Goal: Transaction & Acquisition: Purchase product/service

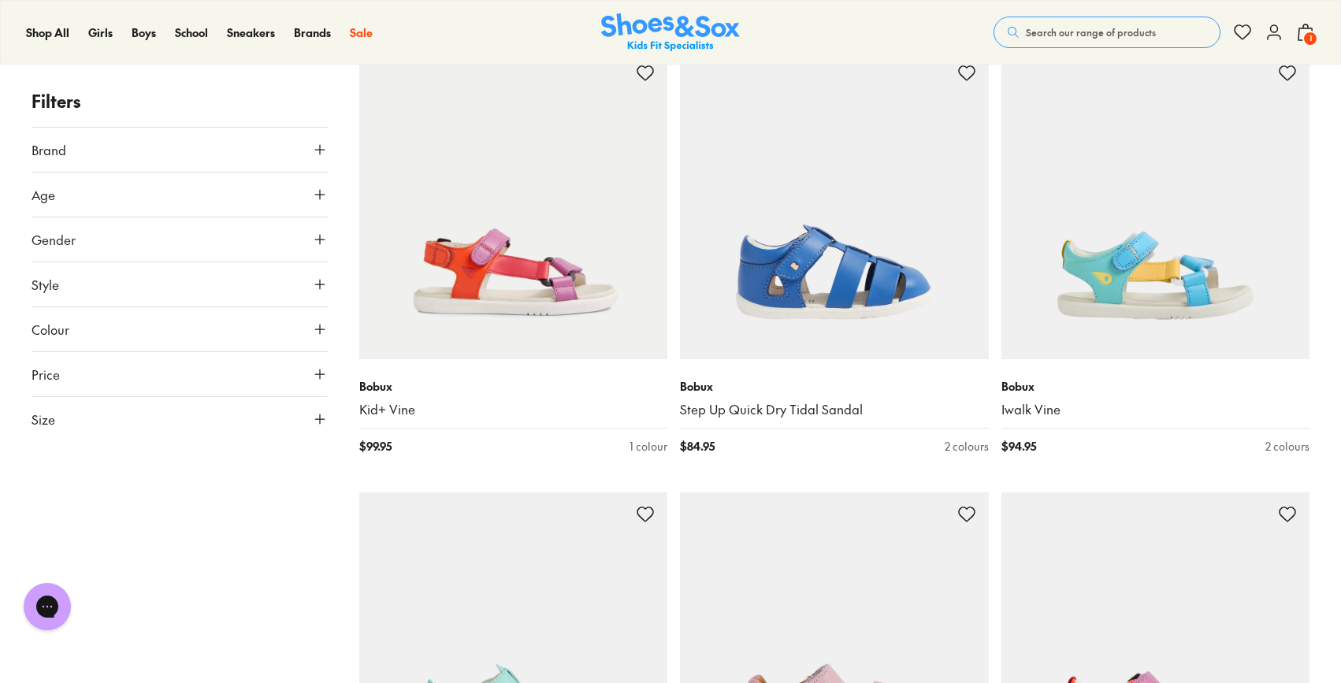
scroll to position [1326, 0]
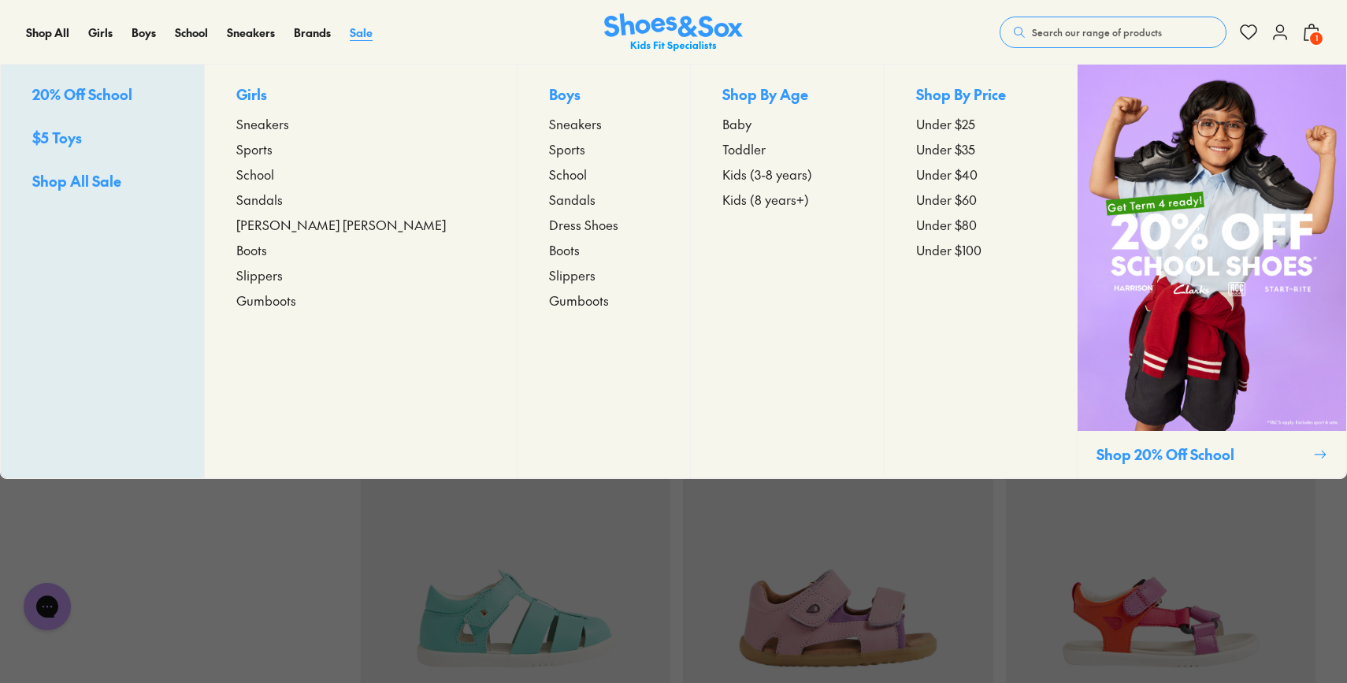
click at [359, 35] on div "Close dialog Join the FREE Fit Club & Get 10% Back Sign up to join our FREE Fit…" at bounding box center [673, 341] width 1347 height 683
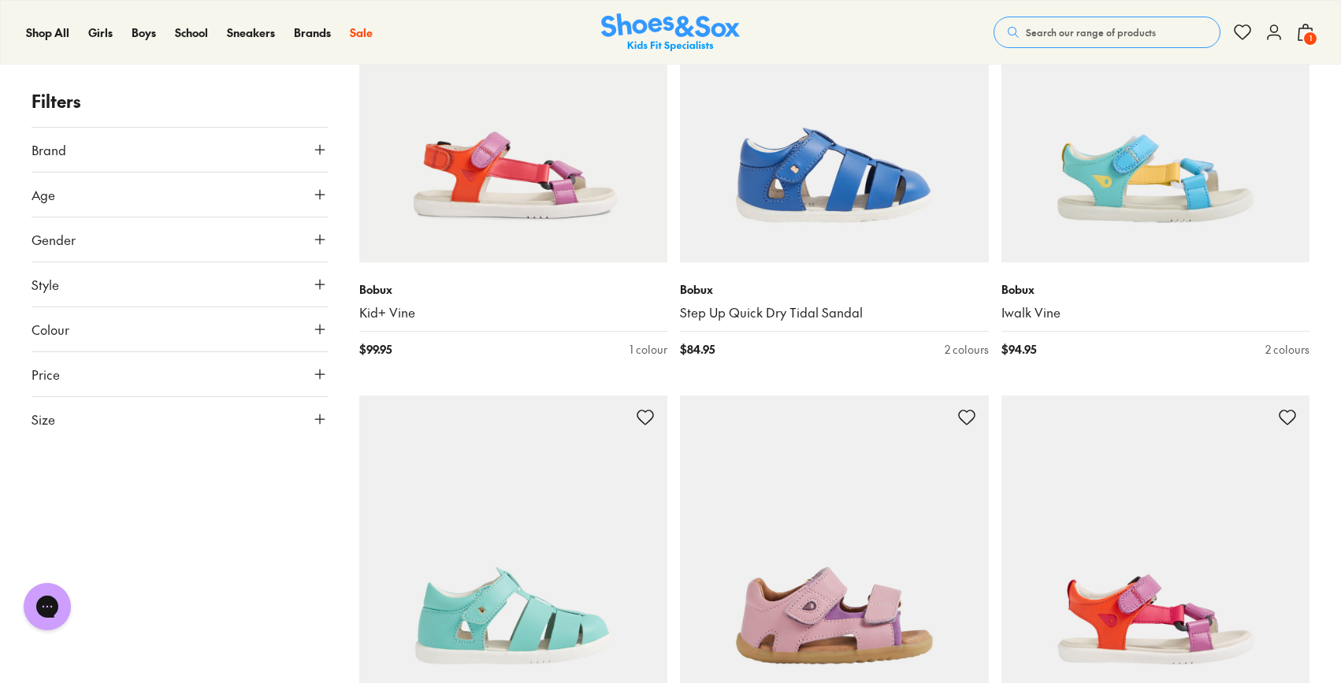
click at [1301, 33] on icon at bounding box center [1305, 32] width 19 height 19
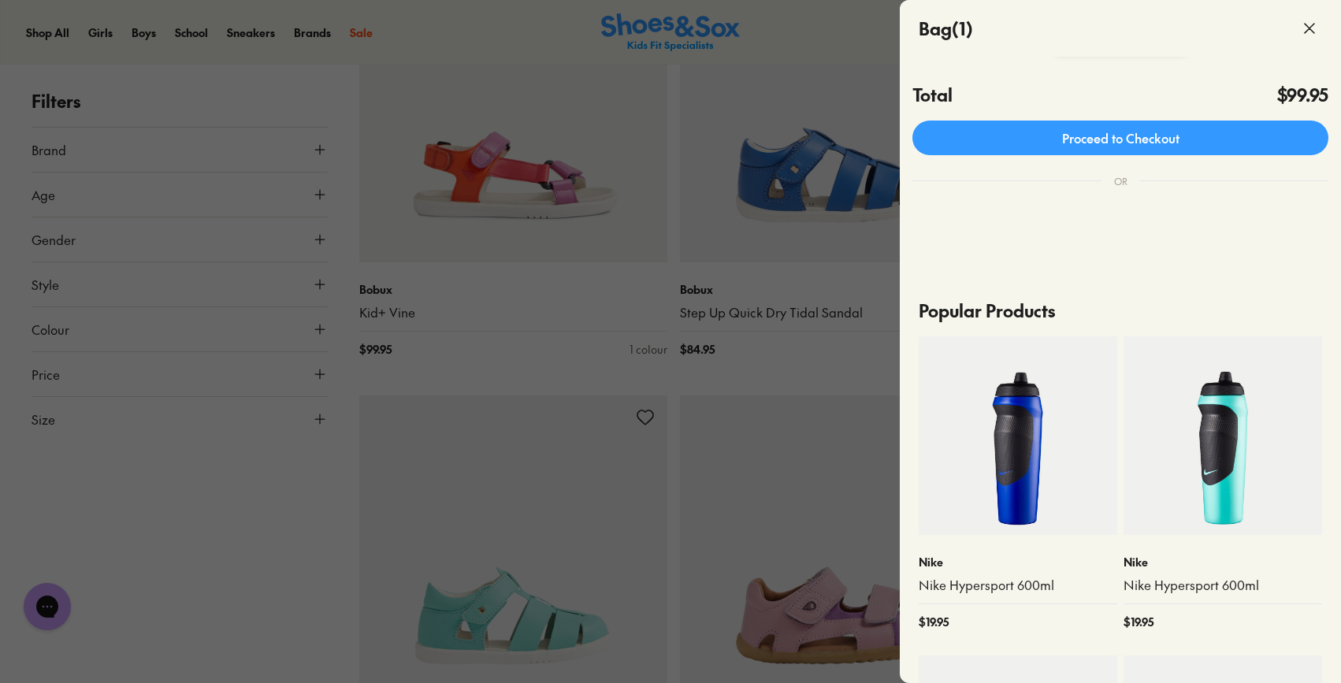
scroll to position [0, 0]
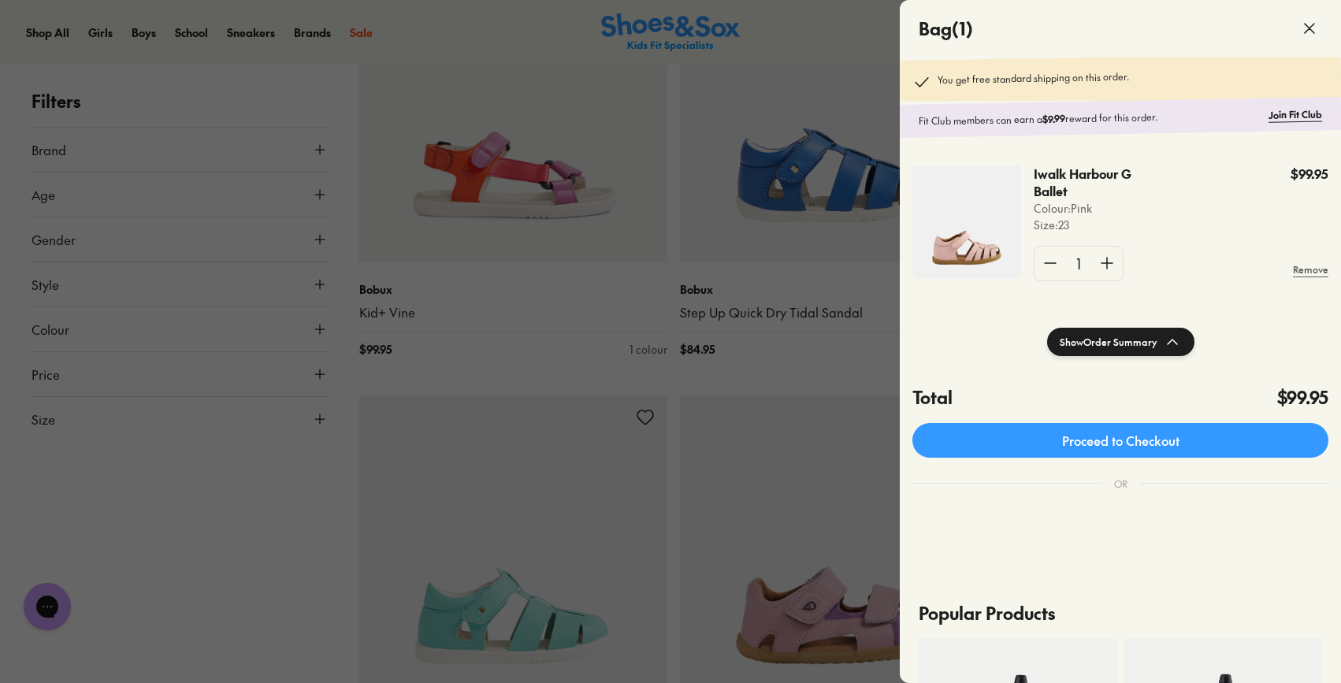
click at [767, 370] on div at bounding box center [670, 341] width 1341 height 683
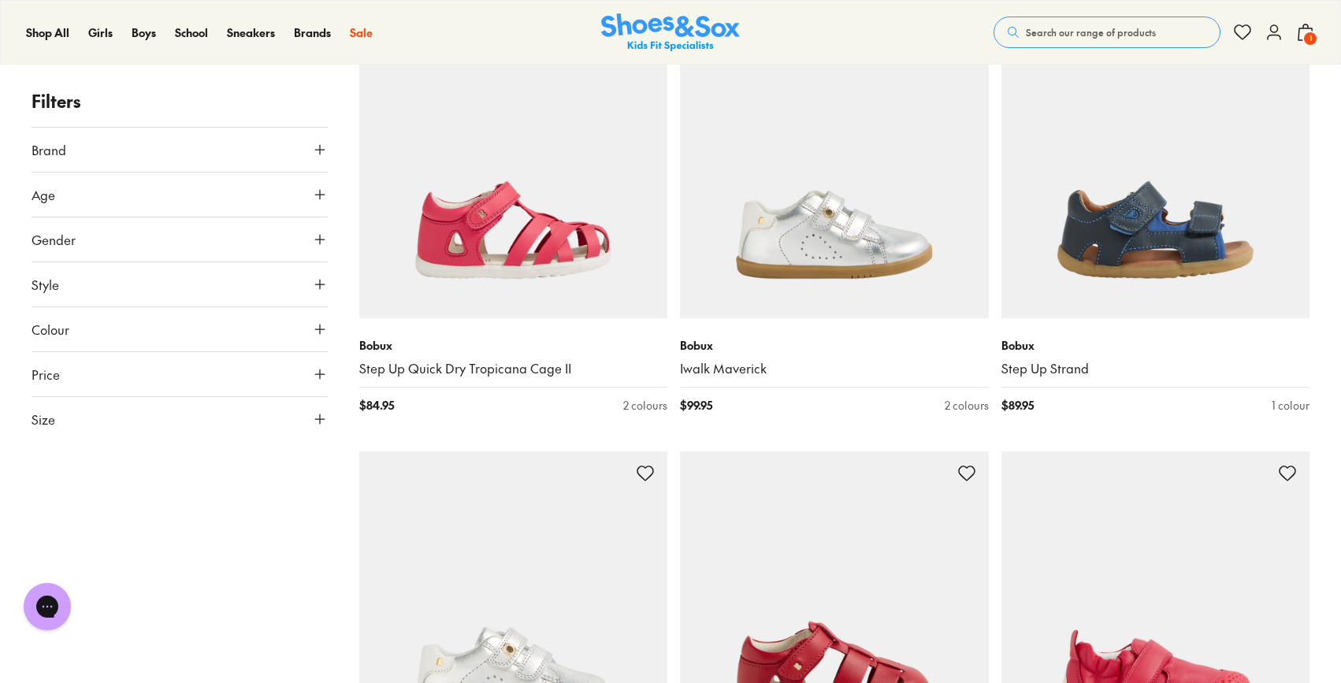
scroll to position [3113, 0]
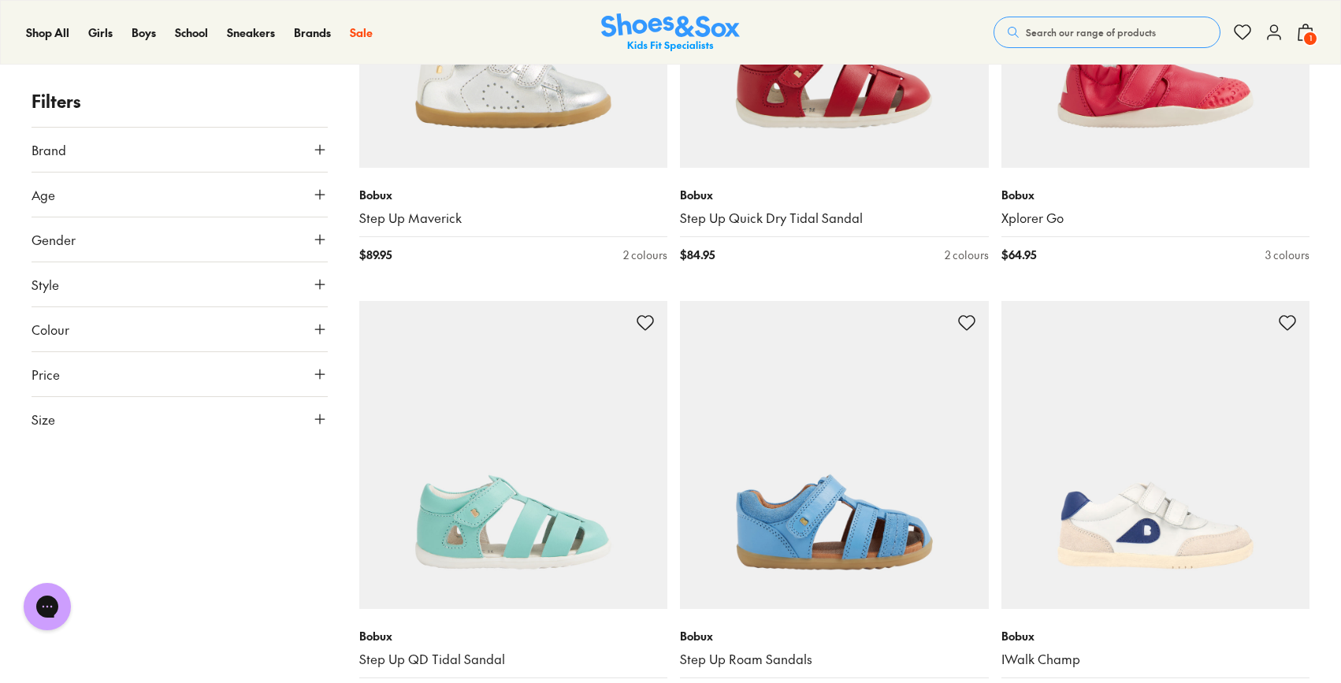
scroll to position [2774, 0]
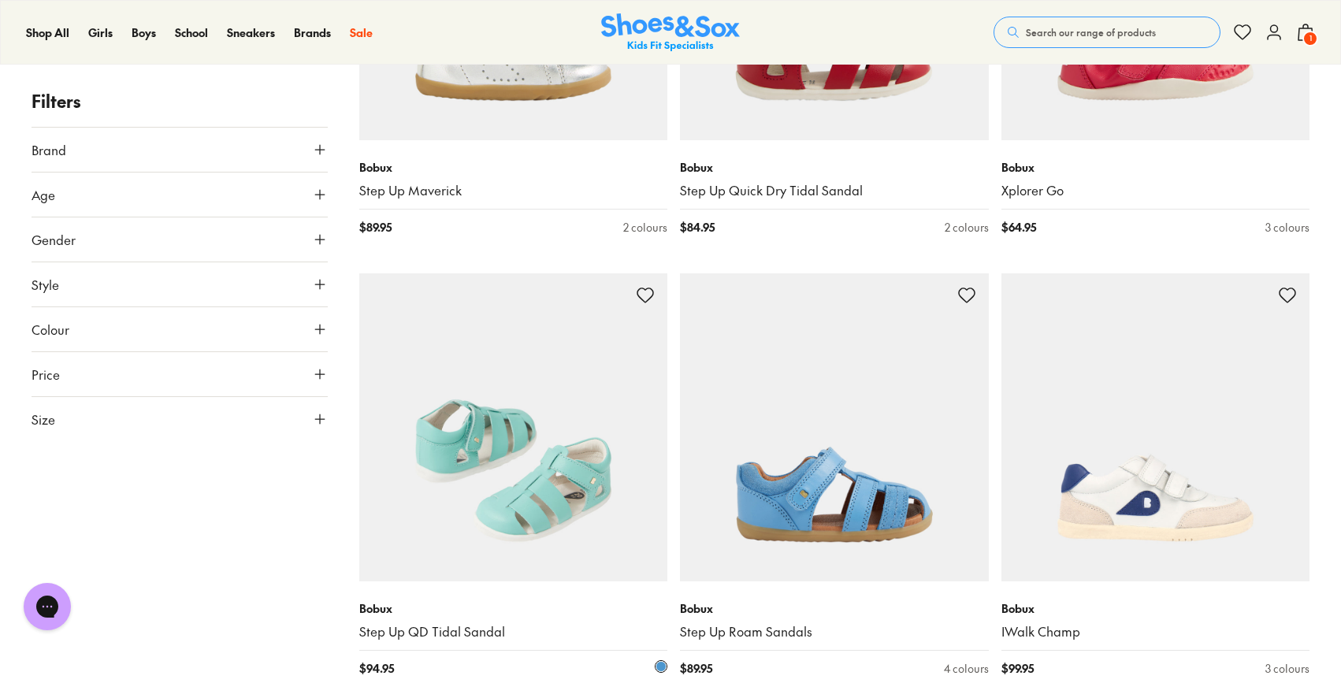
click at [553, 466] on img at bounding box center [513, 427] width 309 height 309
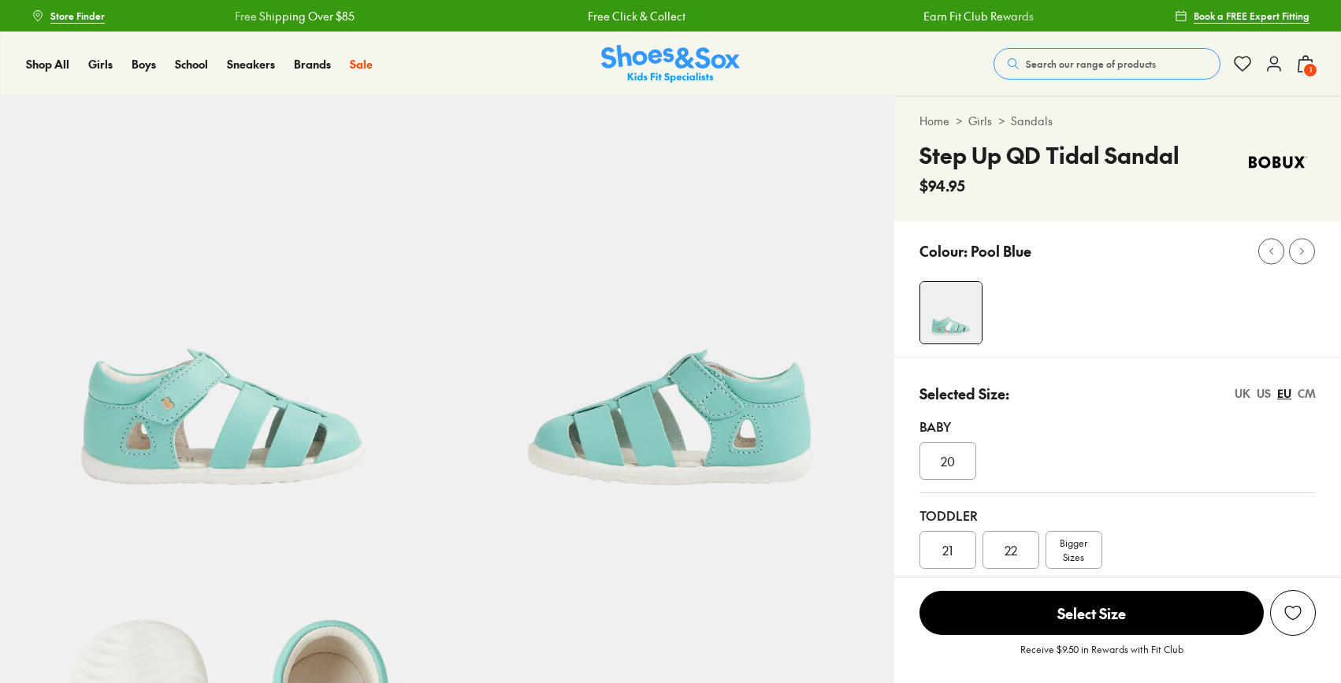
select select "*"
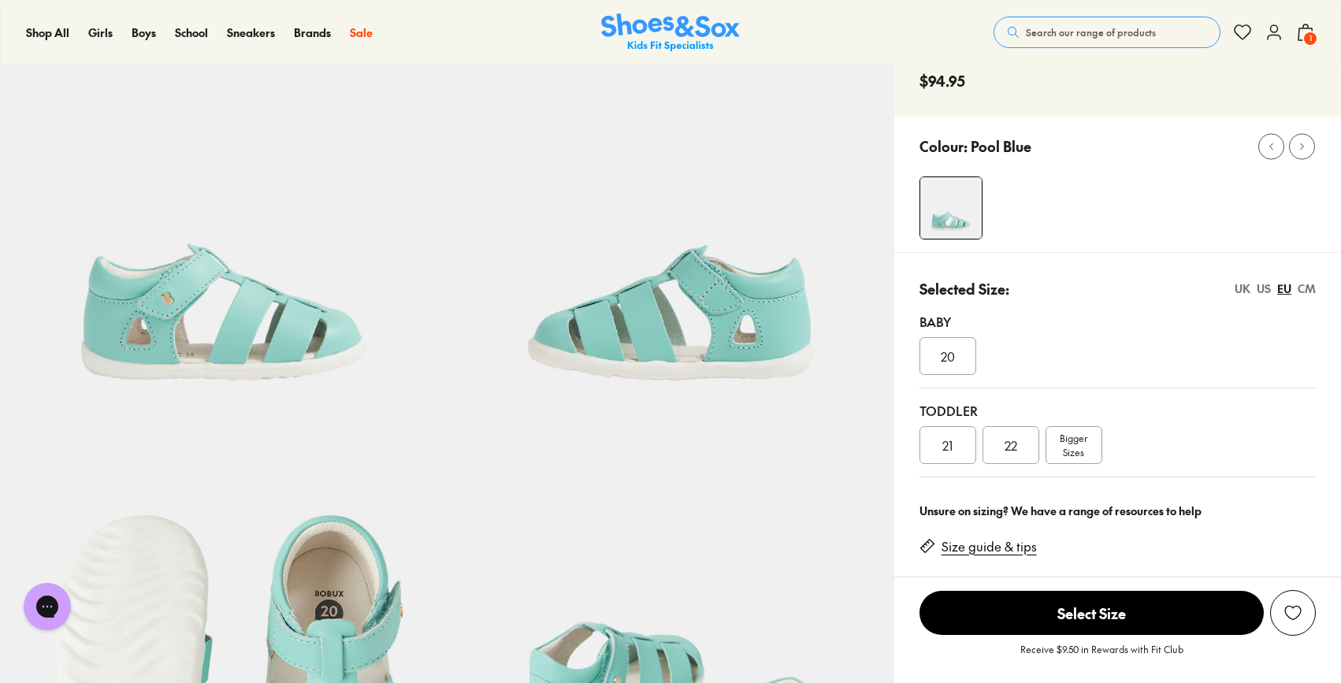
scroll to position [106, 0]
click at [1038, 451] on div "22" at bounding box center [1011, 444] width 57 height 38
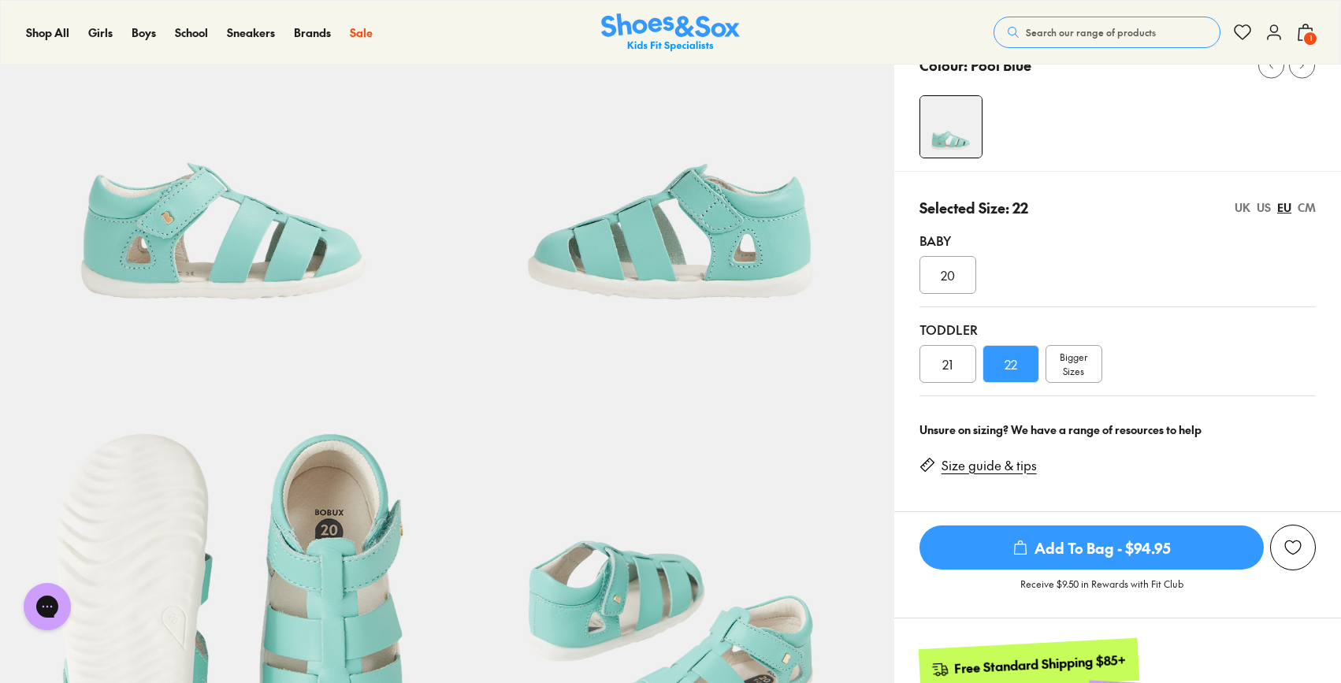
scroll to position [388, 0]
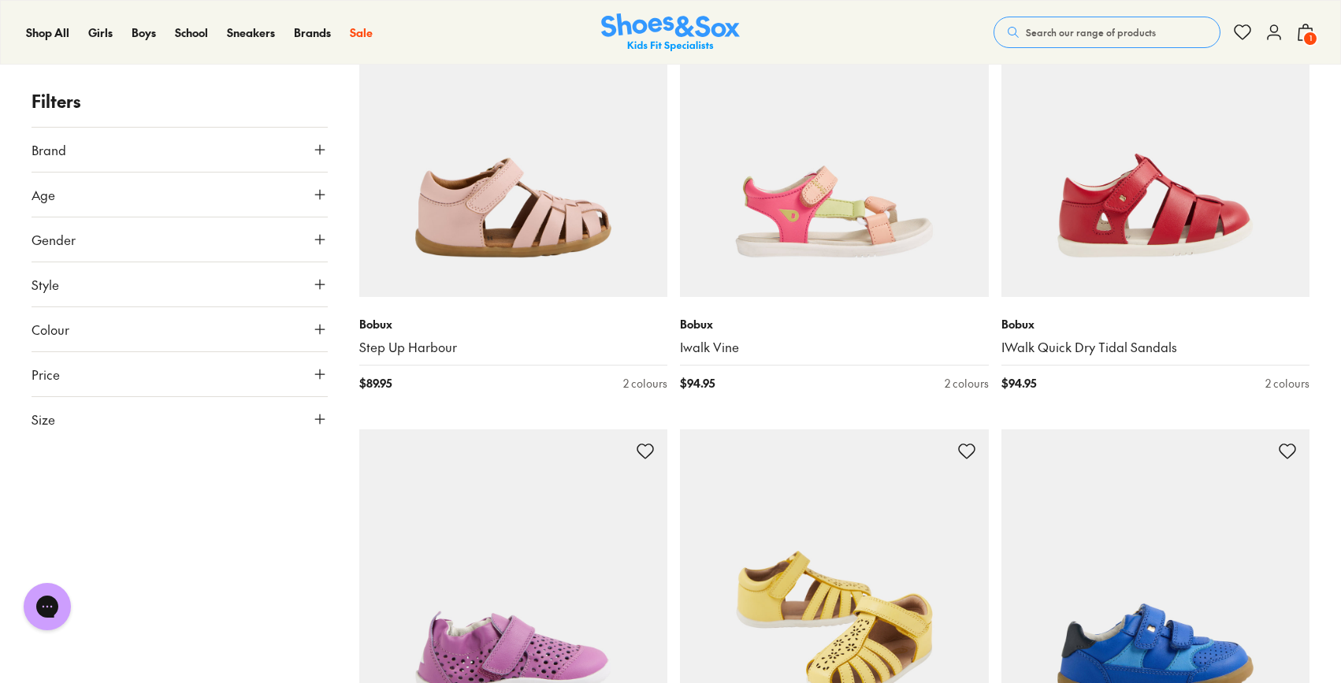
scroll to position [383, 0]
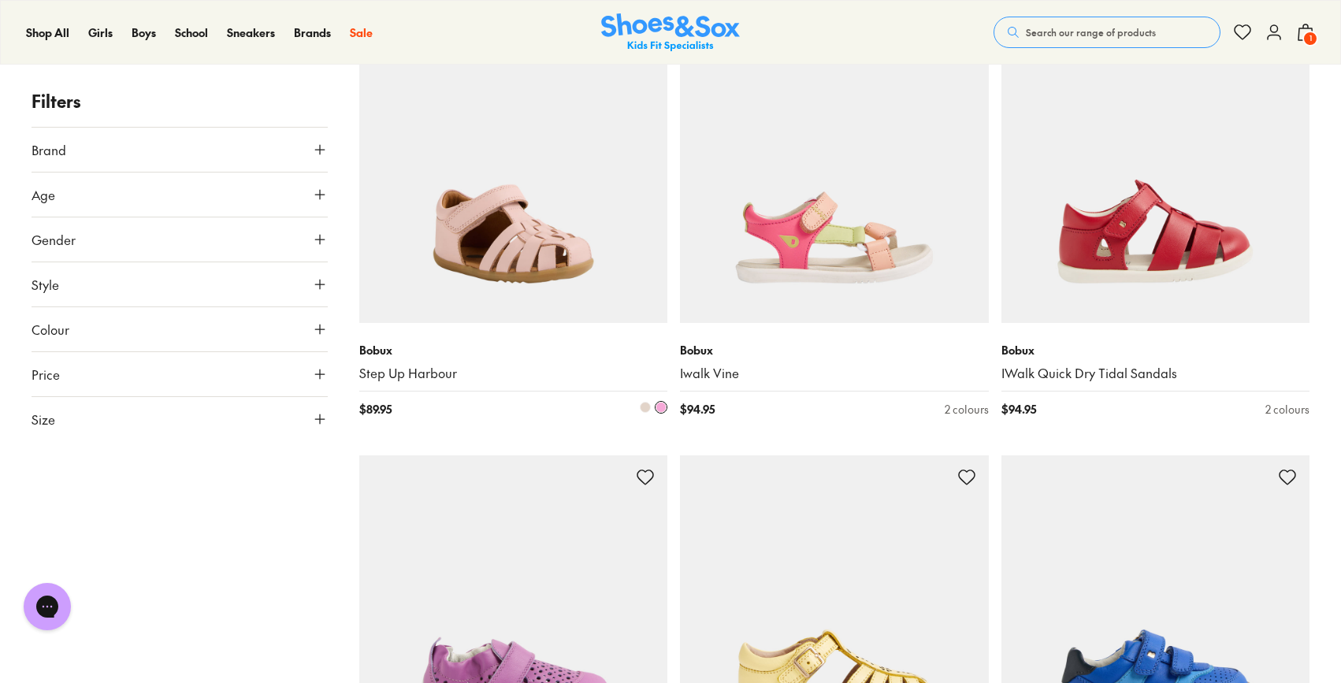
click at [579, 280] on img at bounding box center [513, 168] width 309 height 309
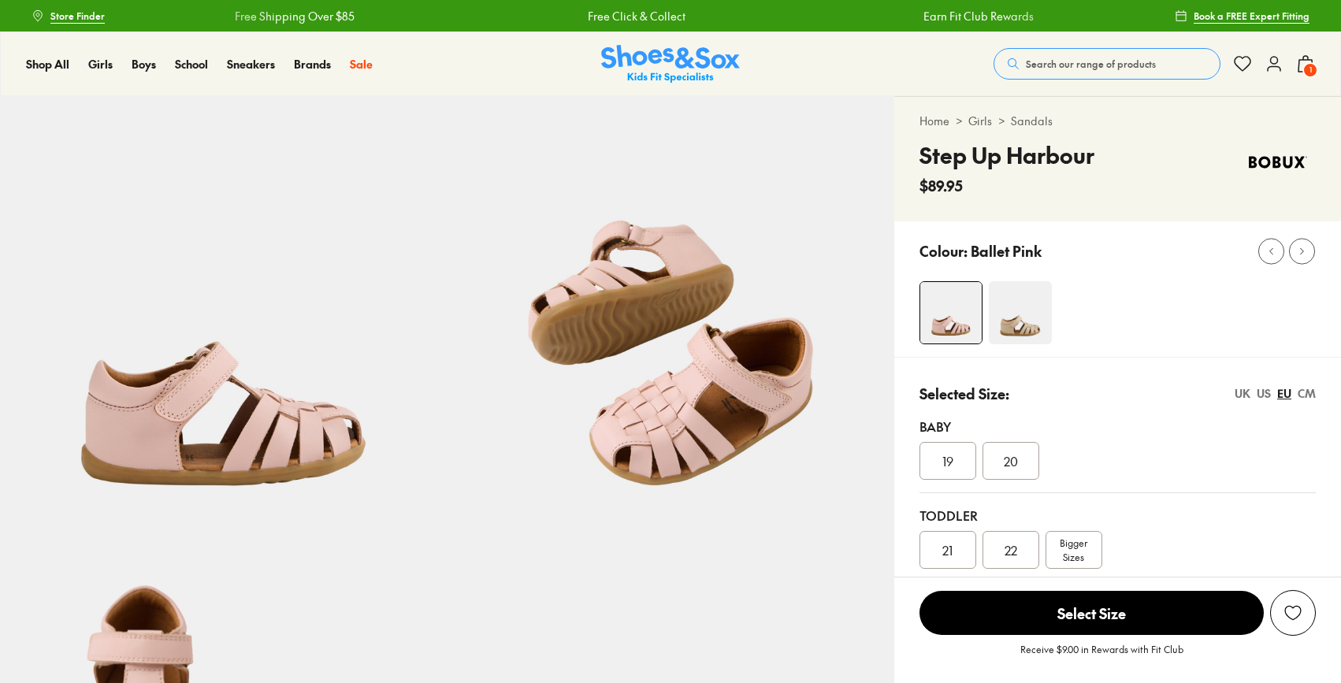
select select "*"
click at [1004, 319] on img at bounding box center [1020, 312] width 63 height 63
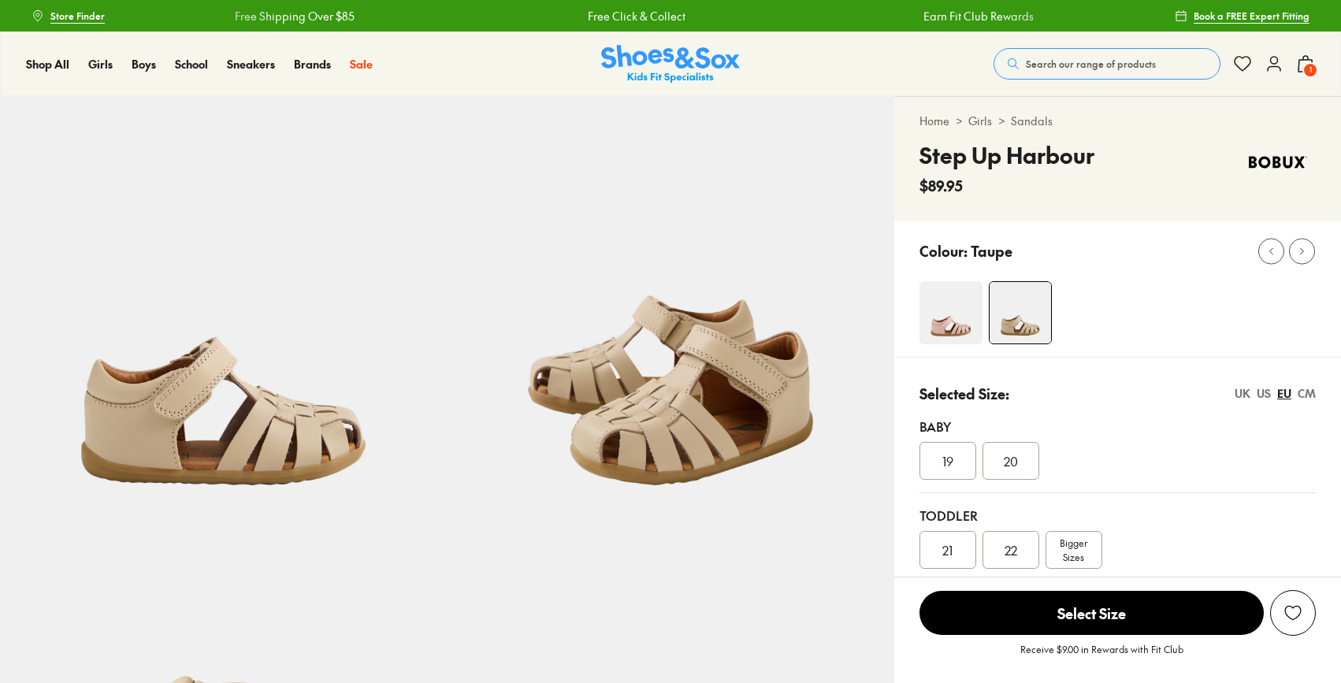
click at [950, 333] on img at bounding box center [951, 312] width 63 height 63
select select "*"
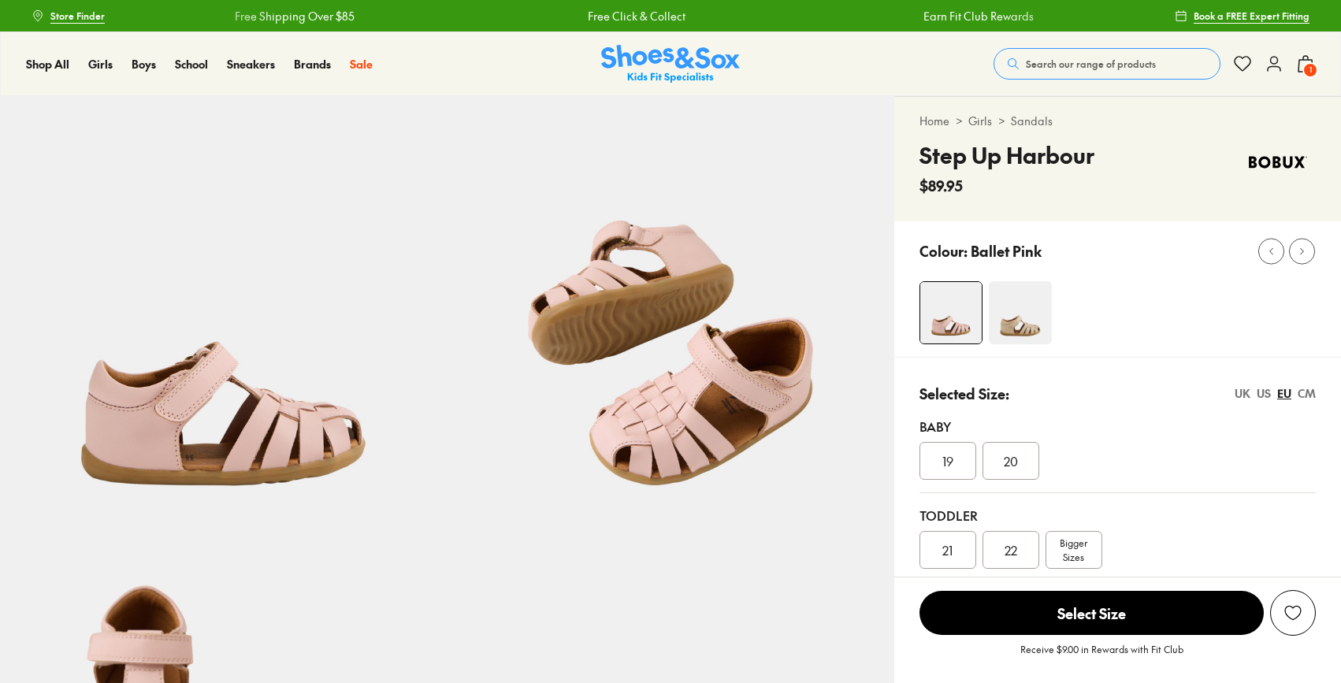
select select "*"
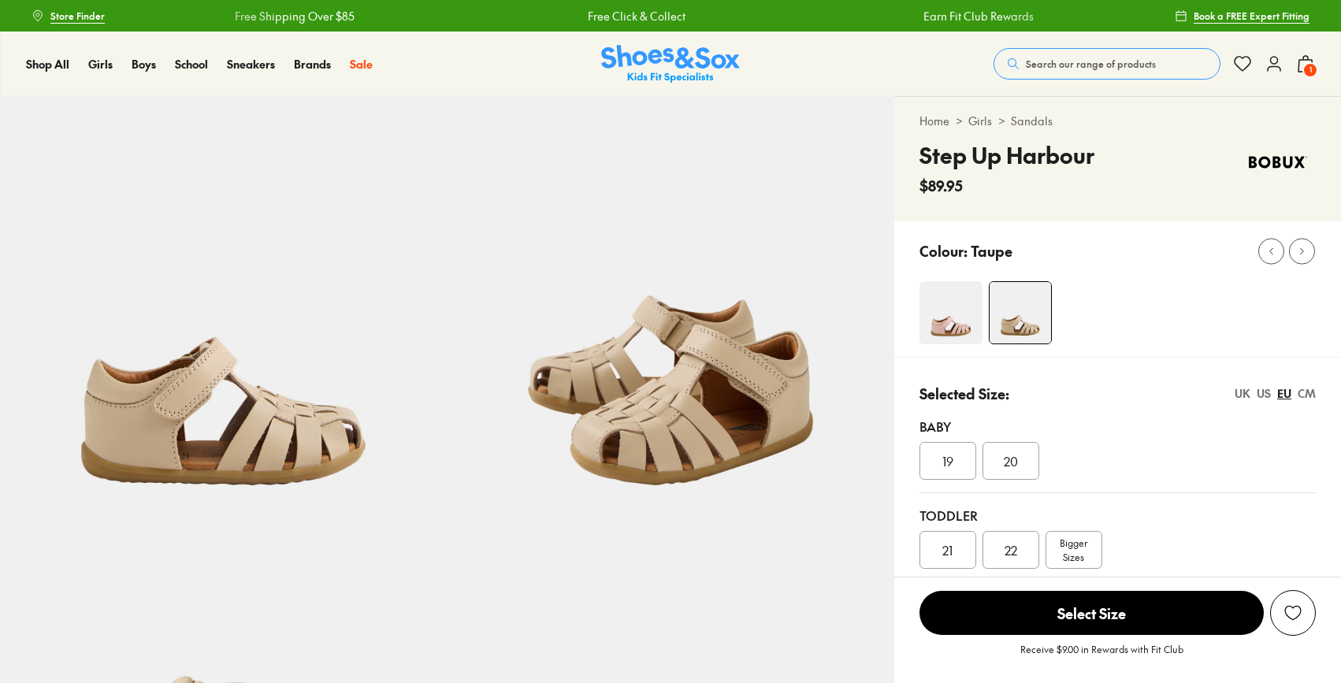
select select "*"
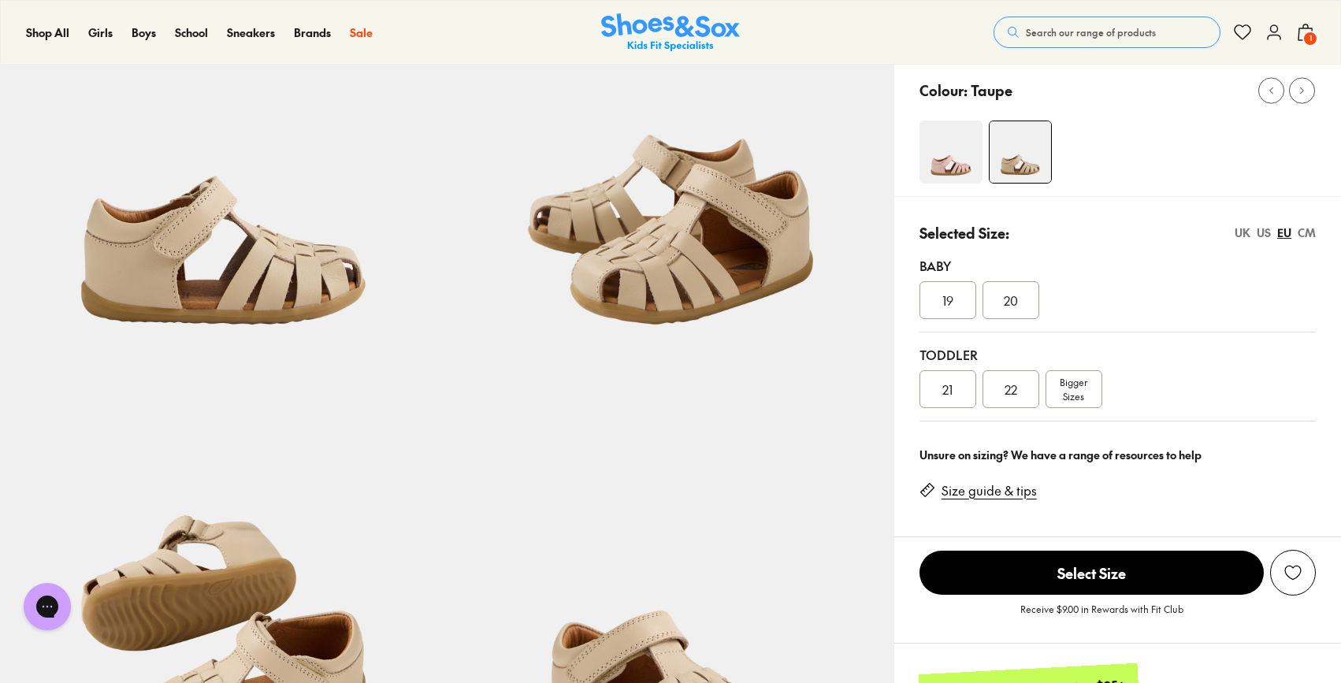
scroll to position [384, 0]
